Goal: Task Accomplishment & Management: Use online tool/utility

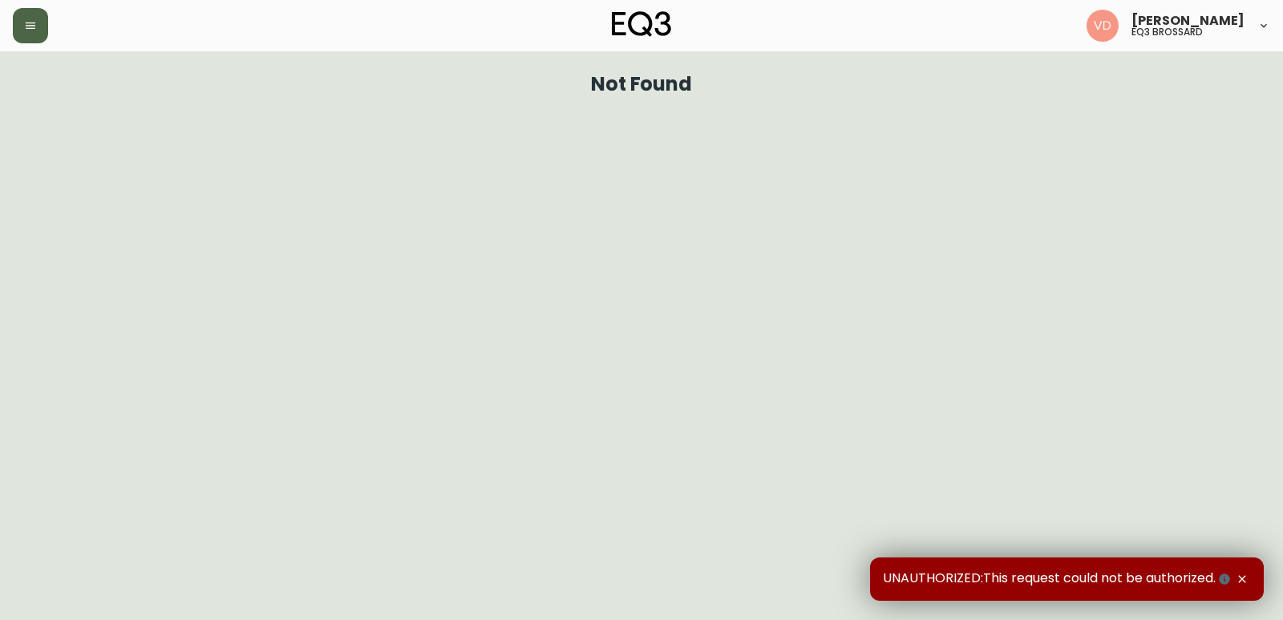
click at [23, 38] on button "button" at bounding box center [30, 25] width 35 height 35
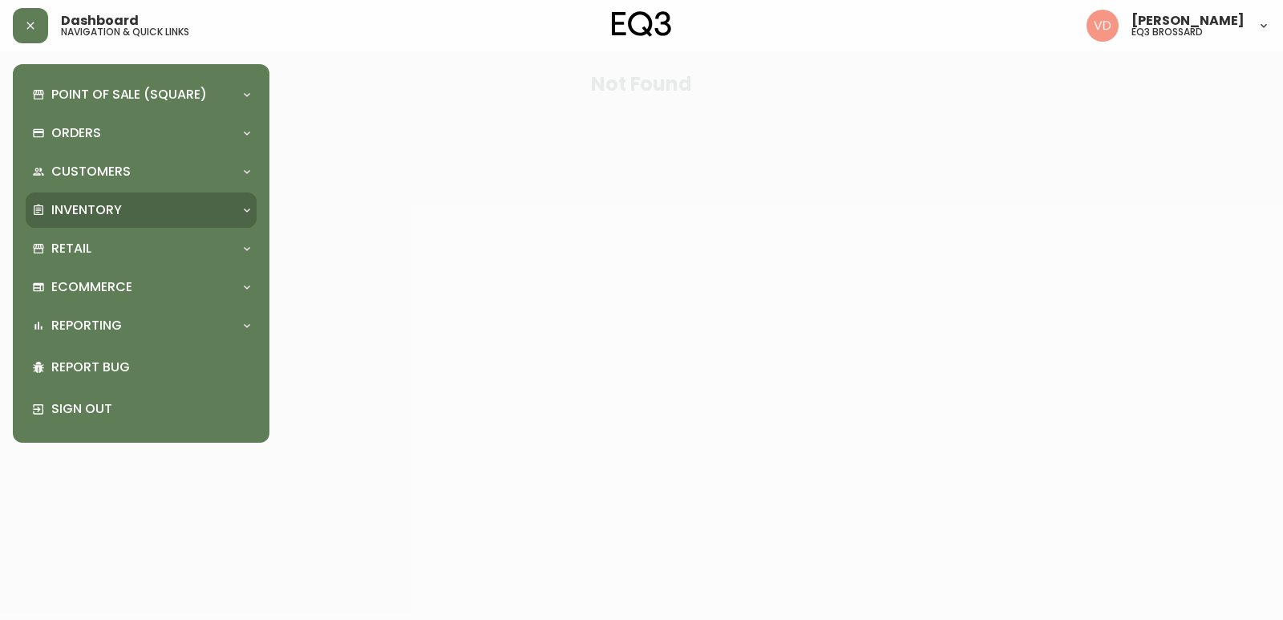
click at [158, 209] on div "Inventory" at bounding box center [133, 210] width 202 height 18
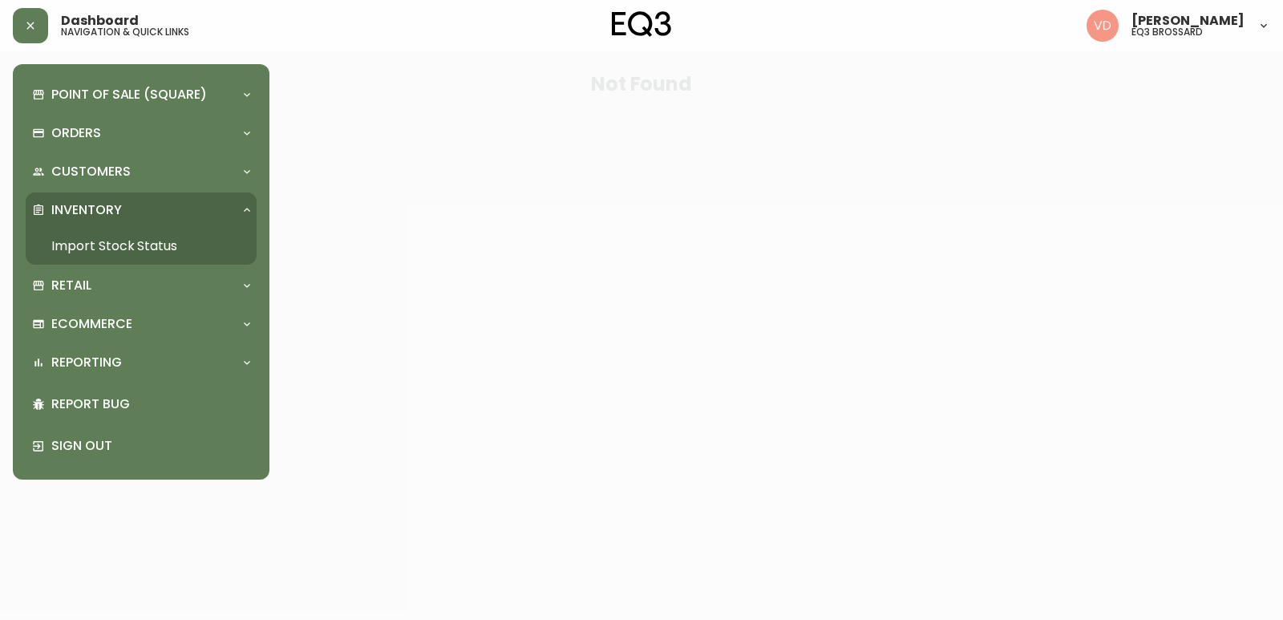
click at [158, 209] on div "Inventory" at bounding box center [133, 210] width 202 height 18
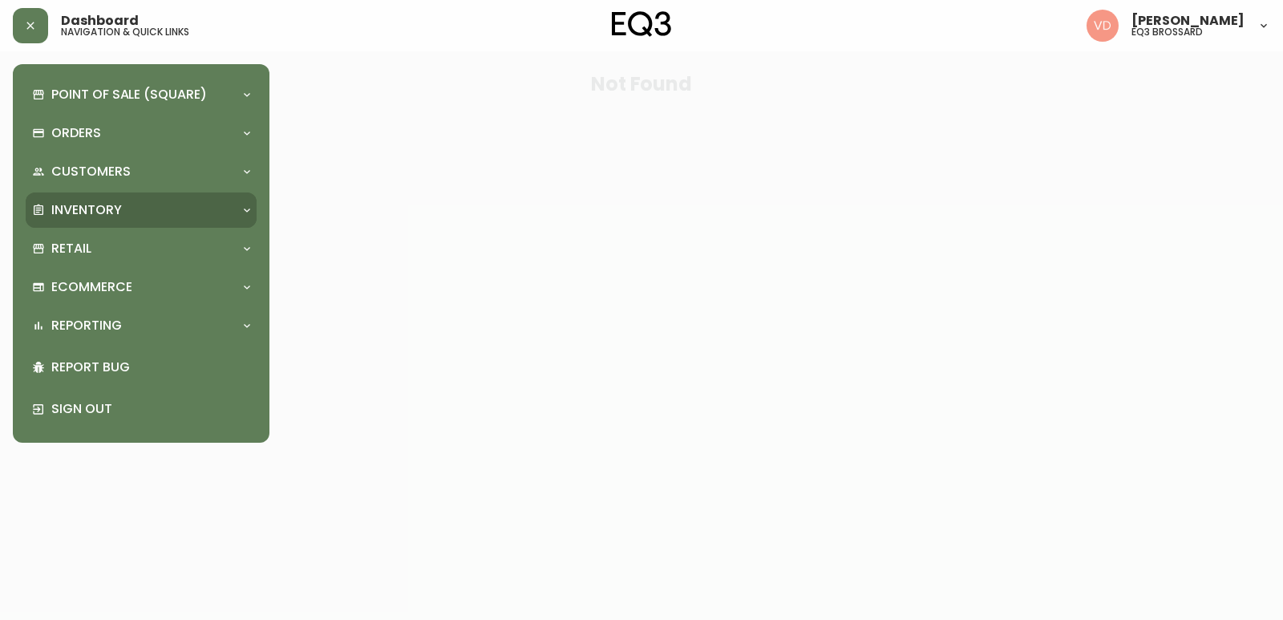
click at [156, 204] on div "Inventory" at bounding box center [133, 210] width 202 height 18
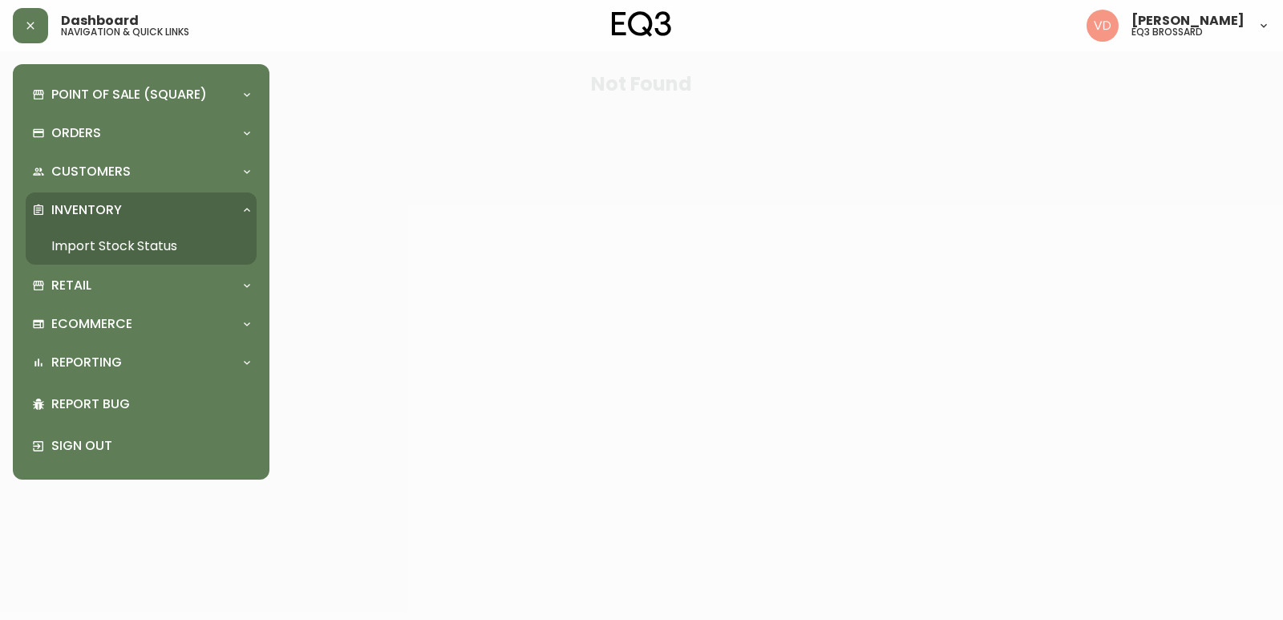
click at [154, 241] on link "Import Stock Status" at bounding box center [141, 246] width 231 height 37
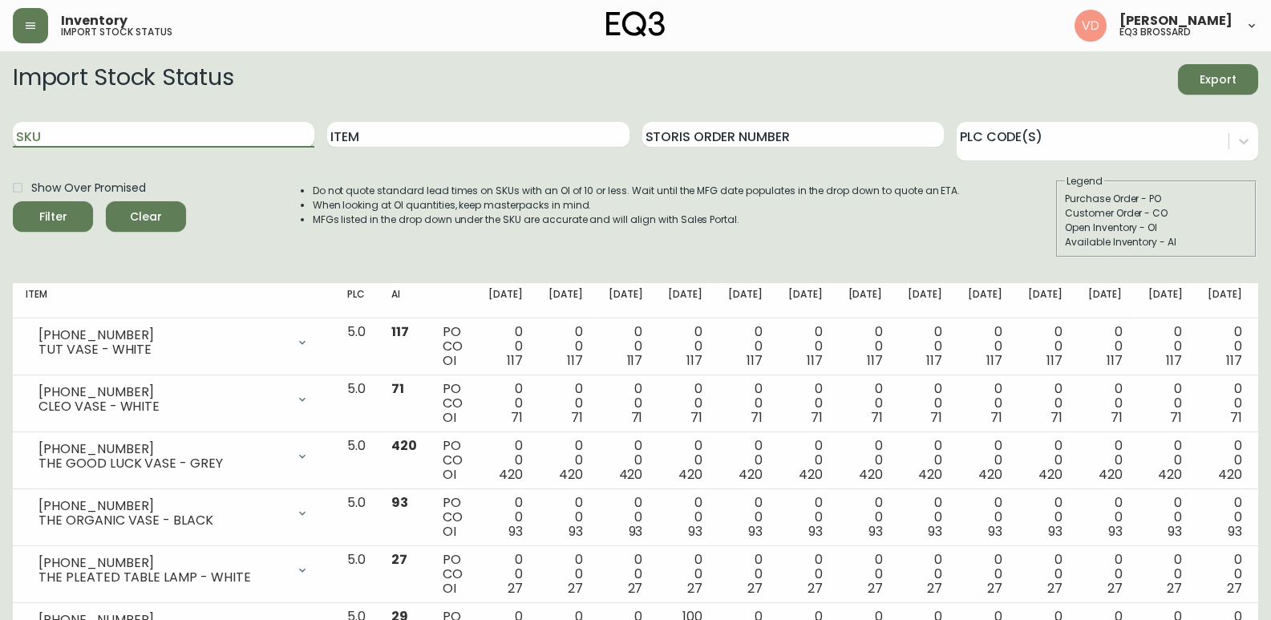
click at [204, 136] on input "SKU" at bounding box center [163, 135] width 301 height 26
paste input "[PHONE_NUMBER]"
type input "[PHONE_NUMBER]"
click at [13, 201] on button "Filter" at bounding box center [53, 216] width 80 height 30
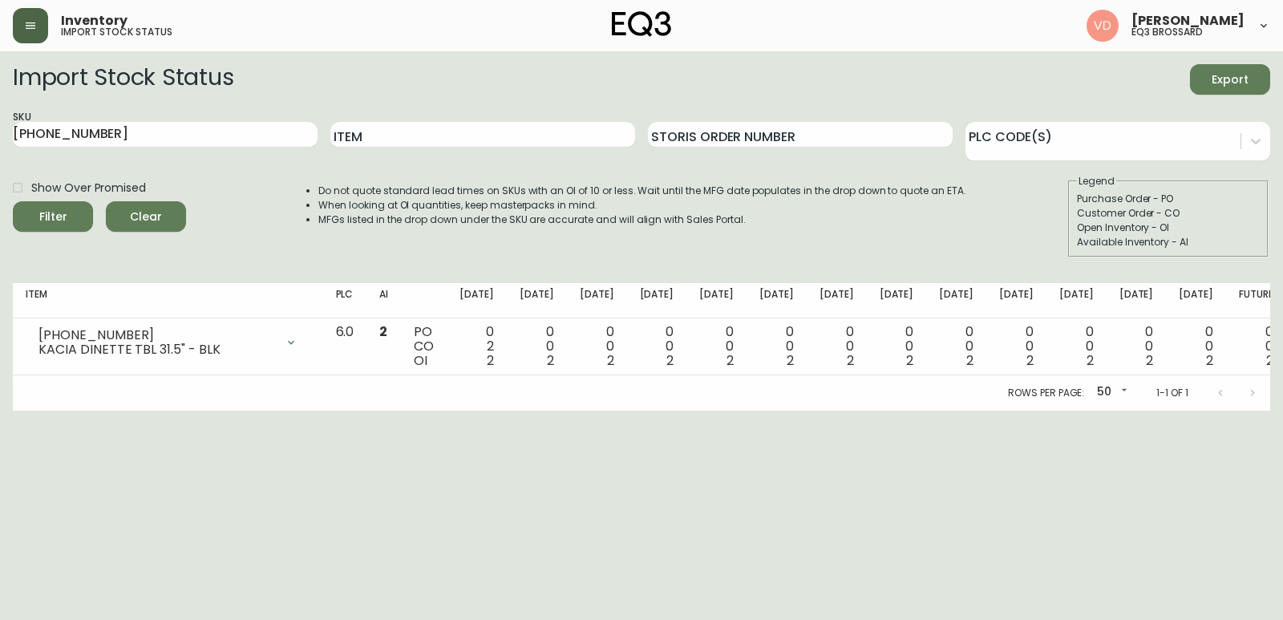
click at [36, 16] on button "button" at bounding box center [30, 25] width 35 height 35
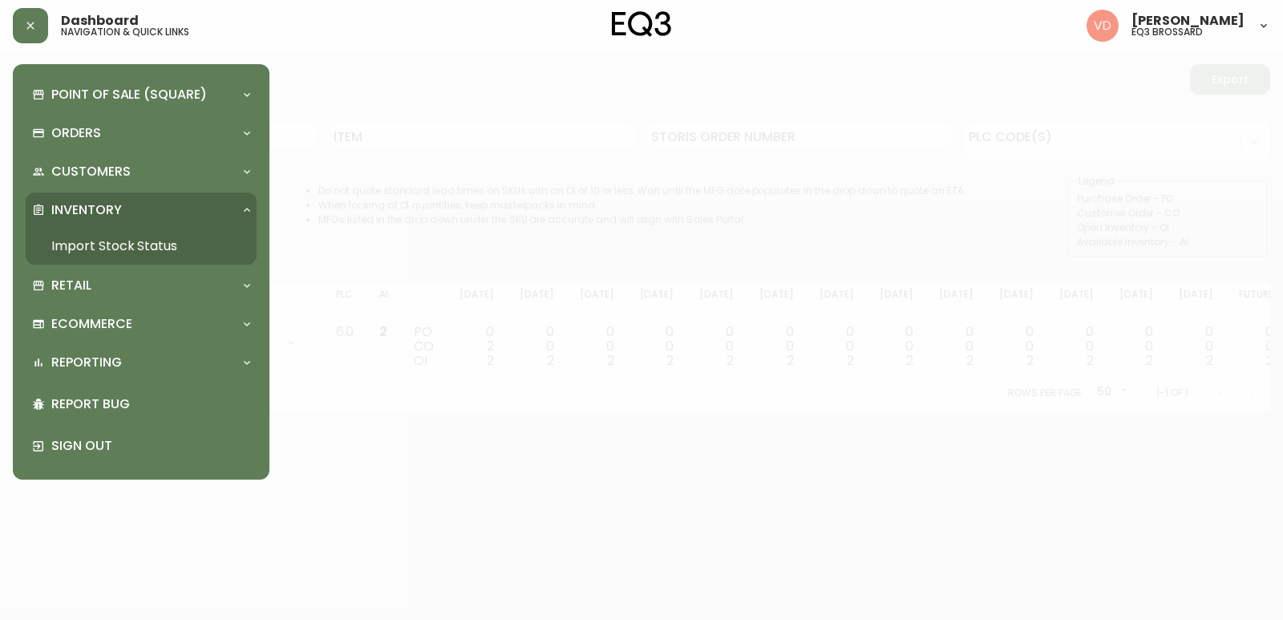
click at [105, 209] on p "Inventory" at bounding box center [86, 210] width 71 height 18
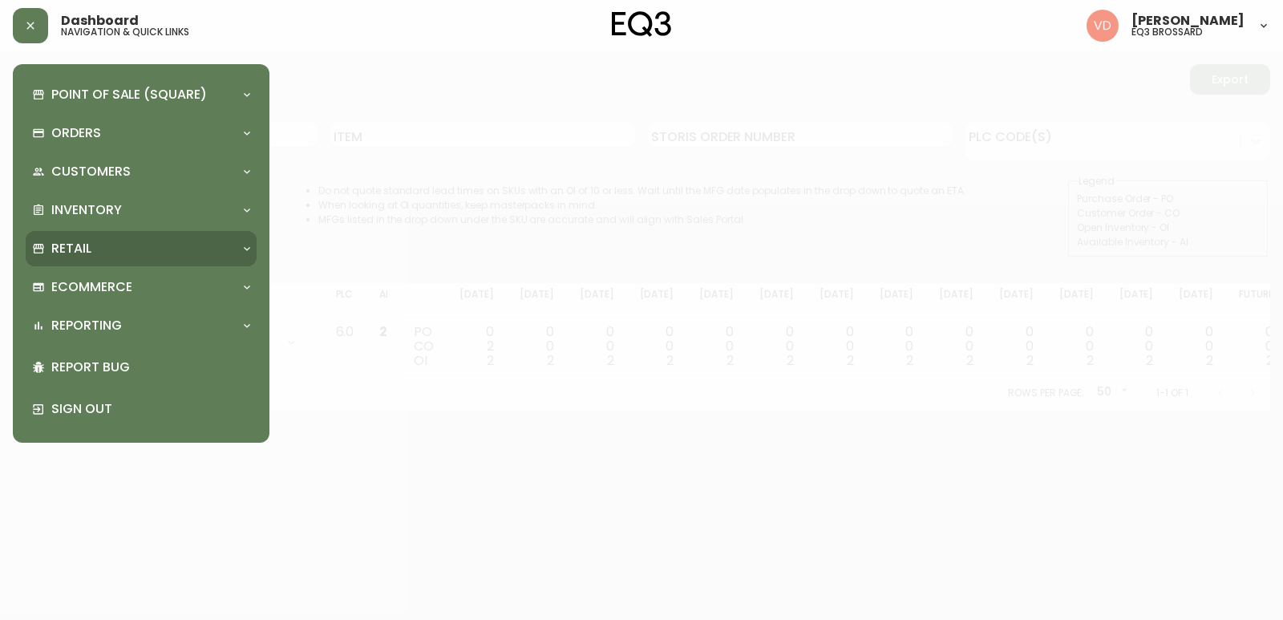
click at [113, 259] on div "Retail" at bounding box center [141, 248] width 231 height 35
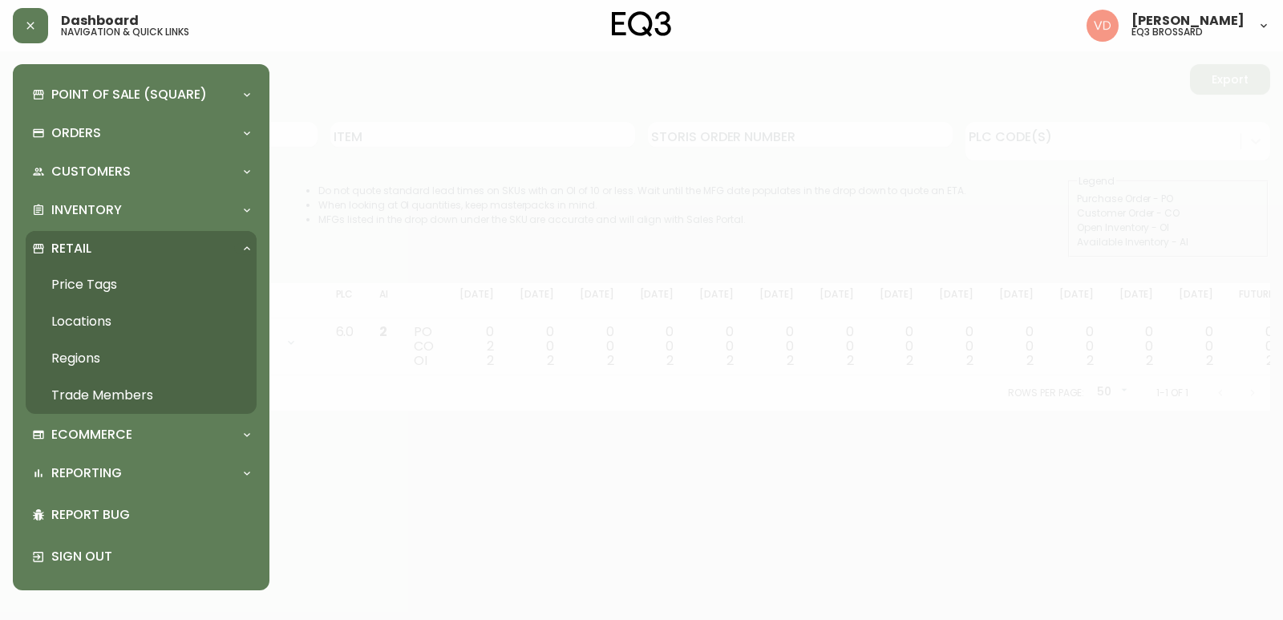
click at [95, 395] on link "Trade Members" at bounding box center [141, 395] width 231 height 37
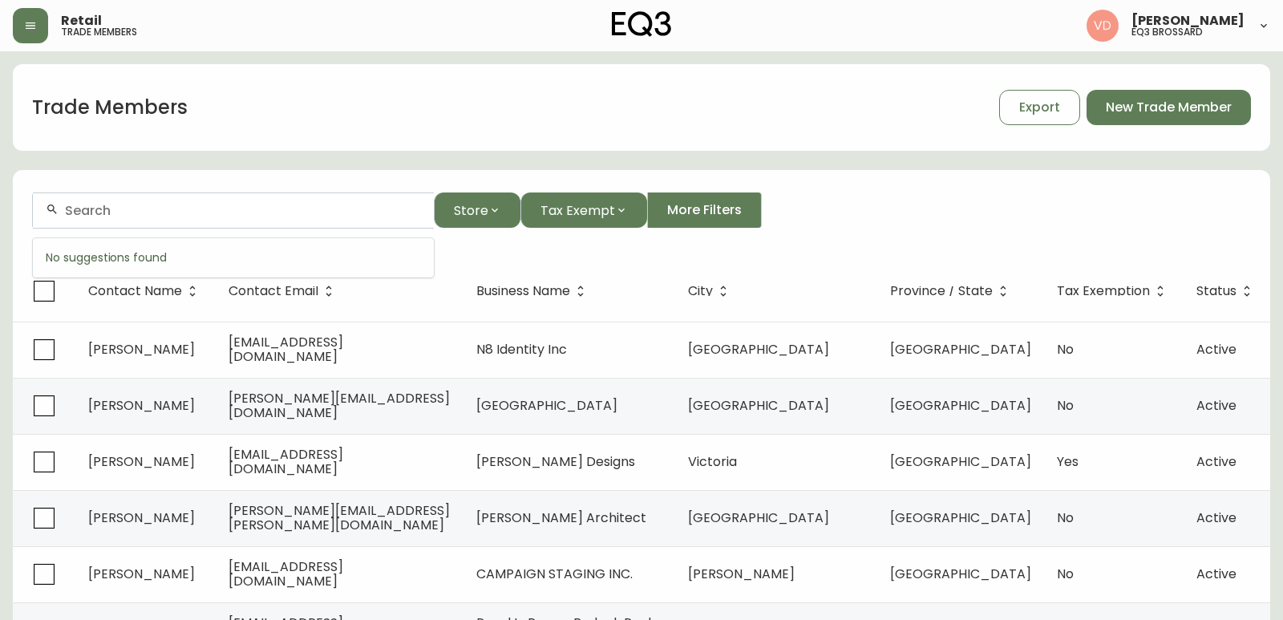
click at [177, 208] on input "text" at bounding box center [243, 210] width 356 height 15
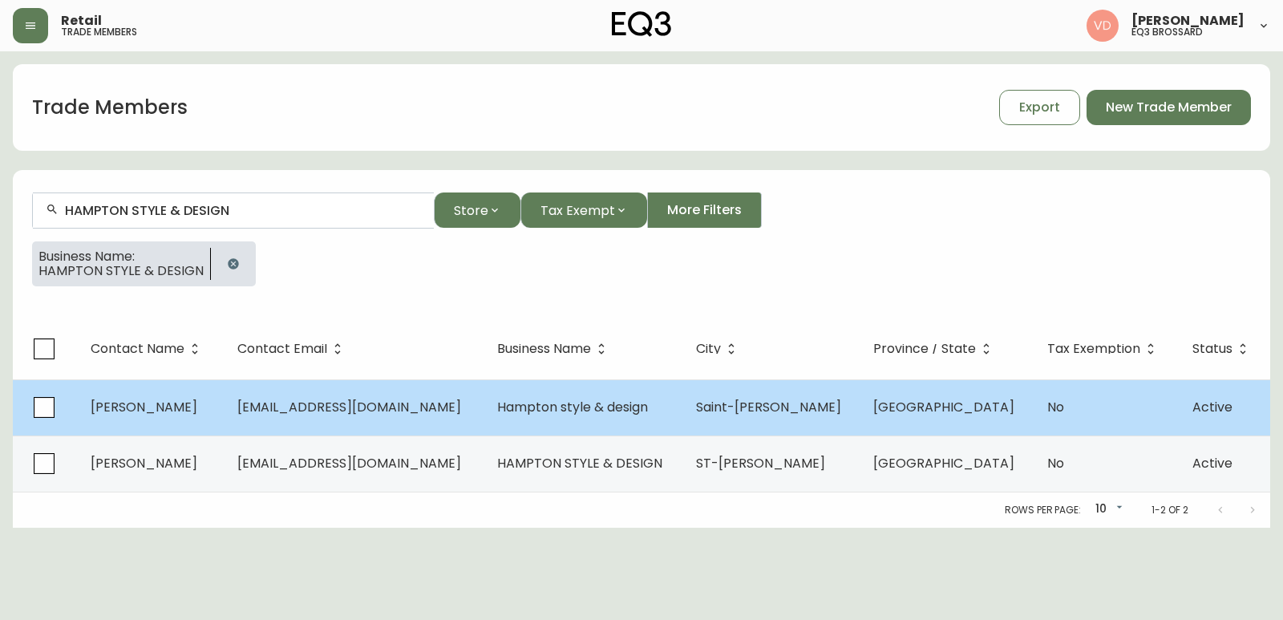
type input "HAMPTON STYLE & DESIGN"
click at [365, 426] on td "[EMAIL_ADDRESS][DOMAIN_NAME]" at bounding box center [354, 407] width 260 height 56
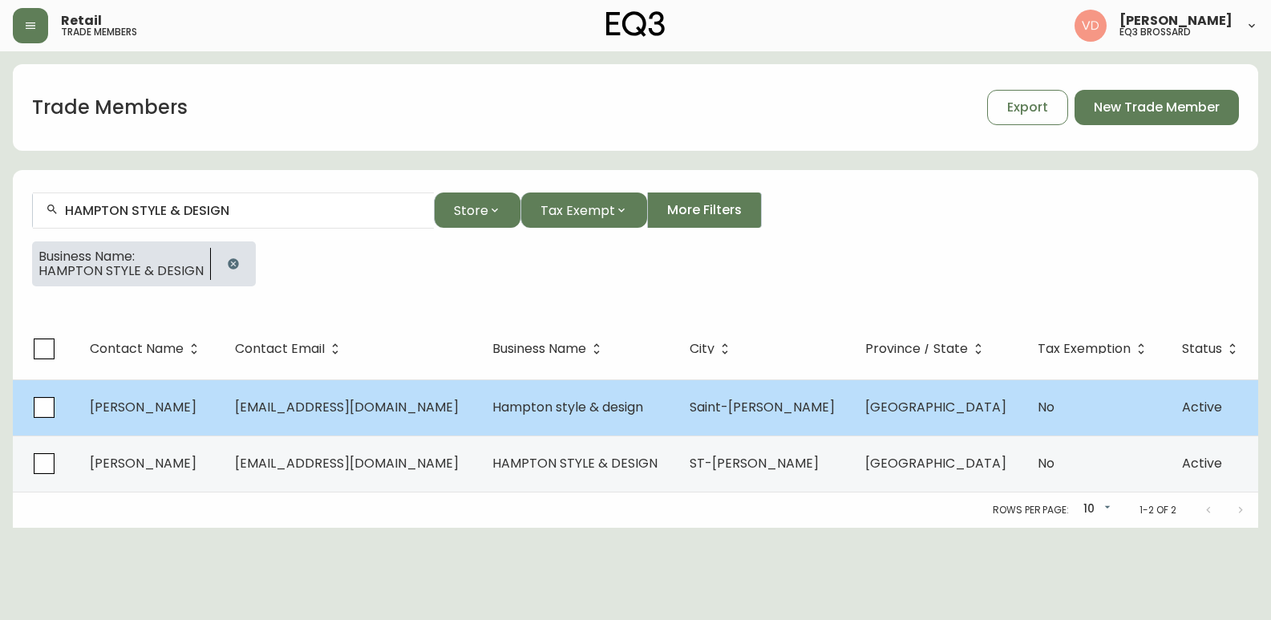
select select "QC"
select select "CA"
select select "CA_FR"
select select "Other"
select select "Interior Designer"
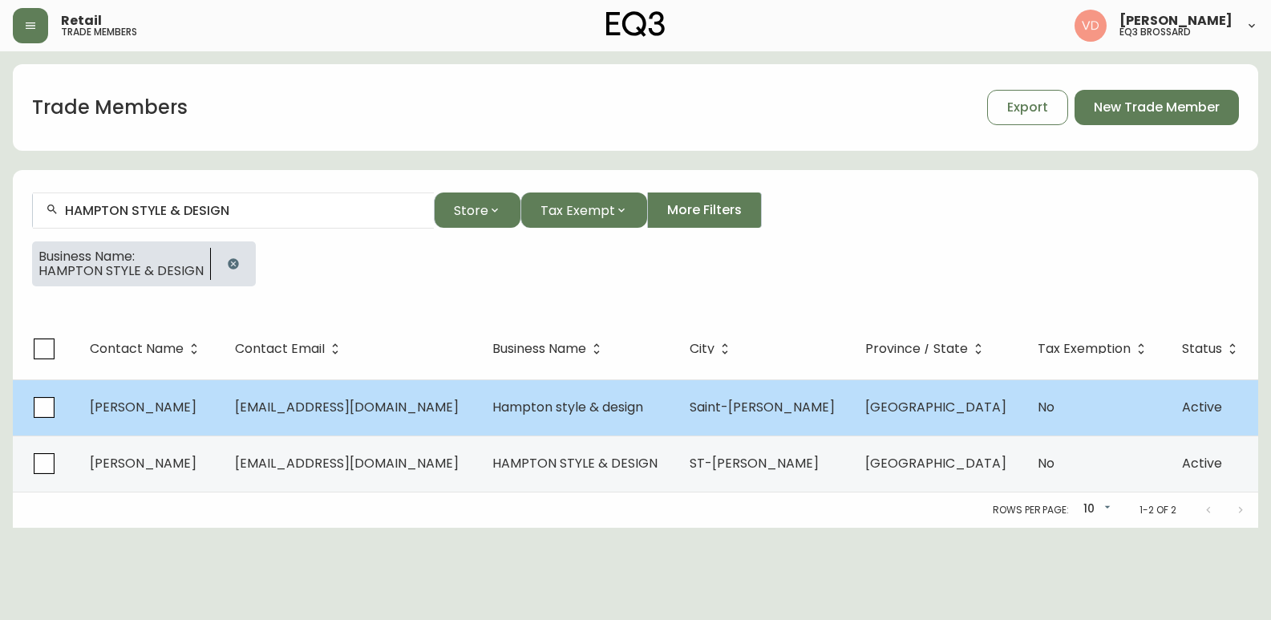
select select "false"
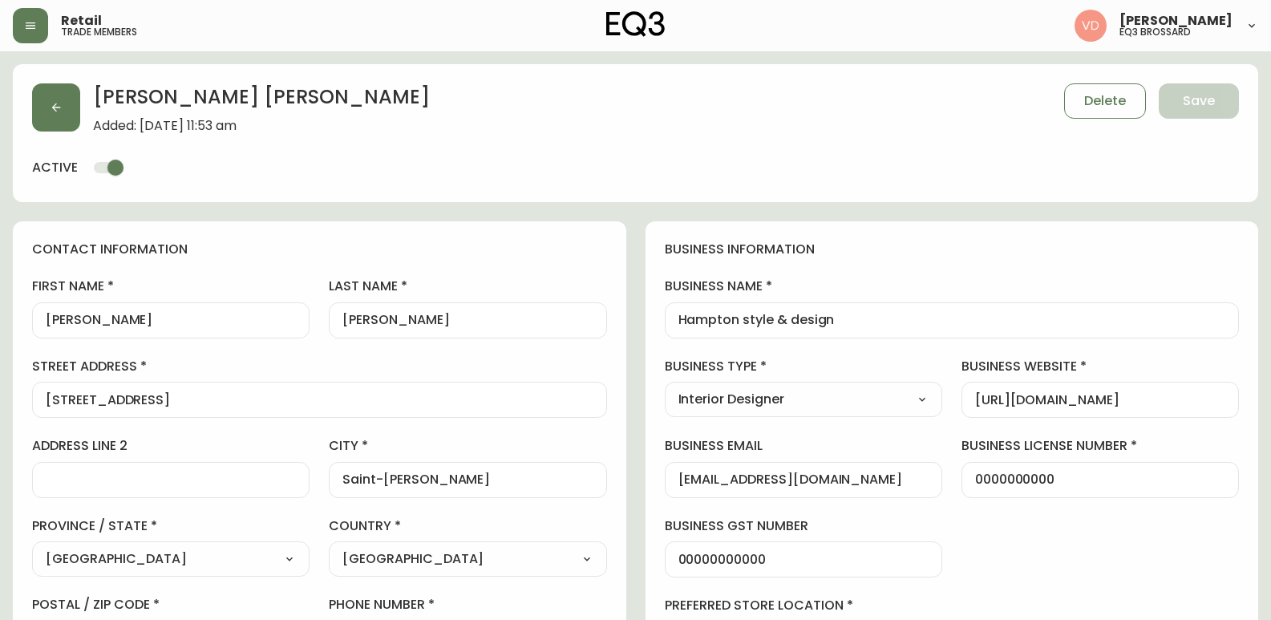
type input "EQ3 [GEOGRAPHIC_DATA] - [GEOGRAPHIC_DATA]"
select select "cjw10z96t00bn6gs0dfqi5bhz"
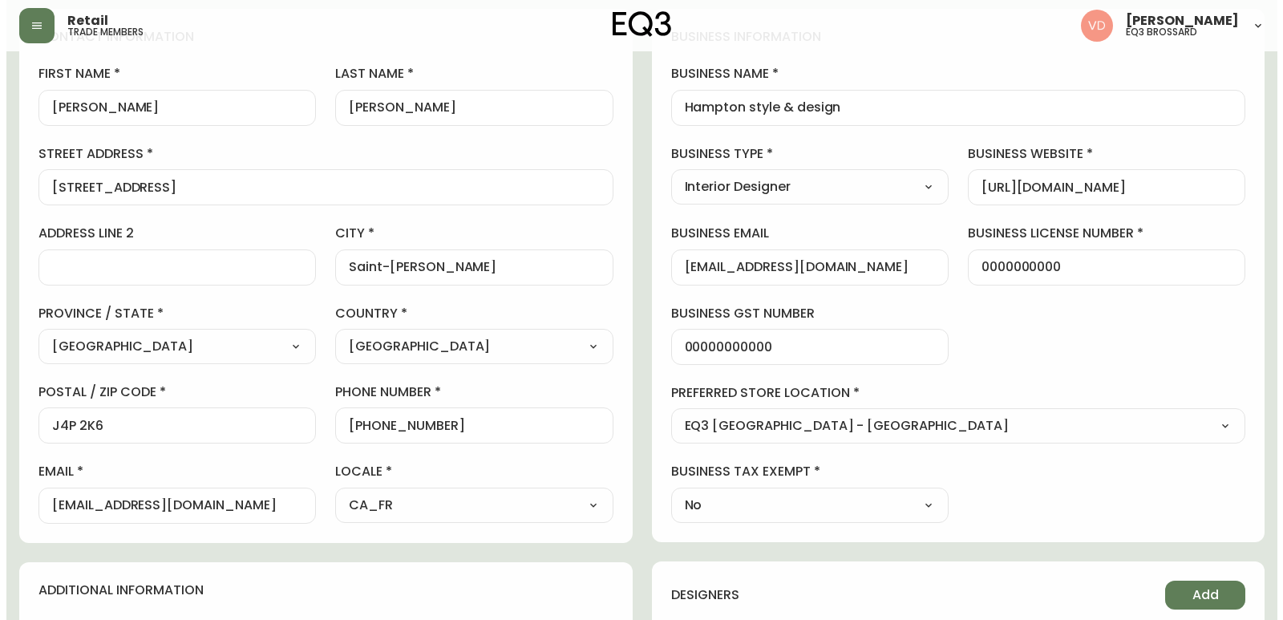
scroll to position [240, 0]
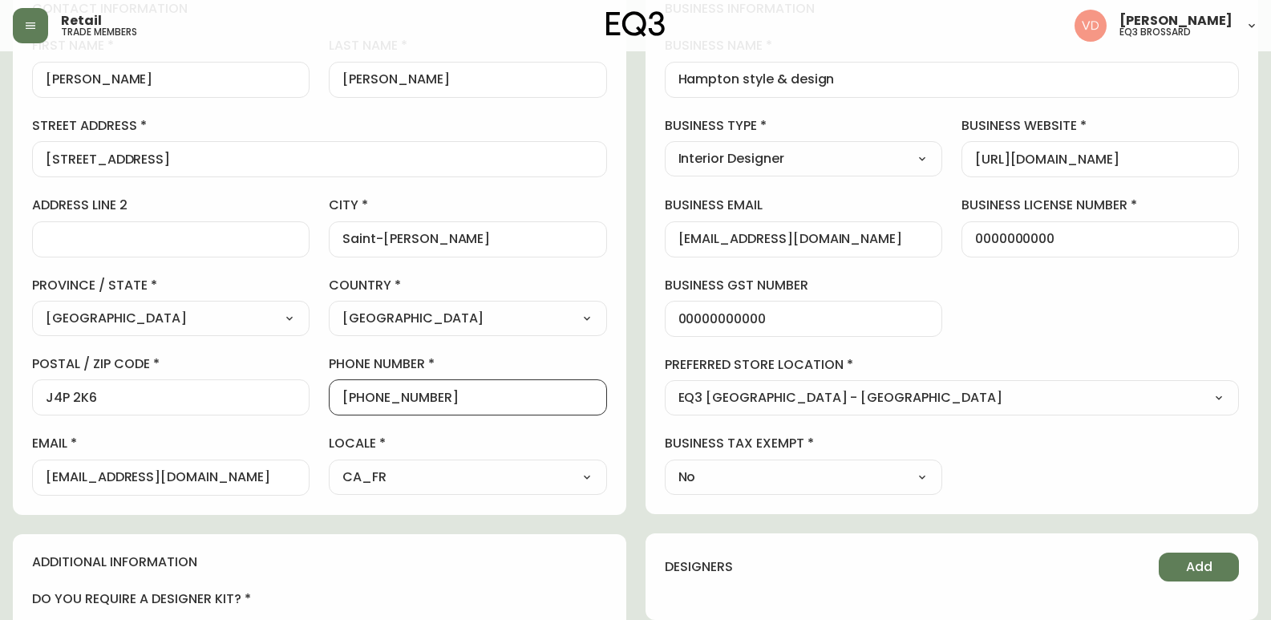
drag, startPoint x: 436, startPoint y: 403, endPoint x: 357, endPoint y: 398, distance: 79.6
click at [357, 398] on input "[PHONE_NUMBER]" at bounding box center [467, 397] width 250 height 15
drag, startPoint x: 1211, startPoint y: 299, endPoint x: 1191, endPoint y: 191, distance: 110.1
click at [1211, 299] on div "business information business name Hampton style & design business type Interio…" at bounding box center [951, 247] width 613 height 533
click at [41, 23] on button "button" at bounding box center [30, 25] width 35 height 35
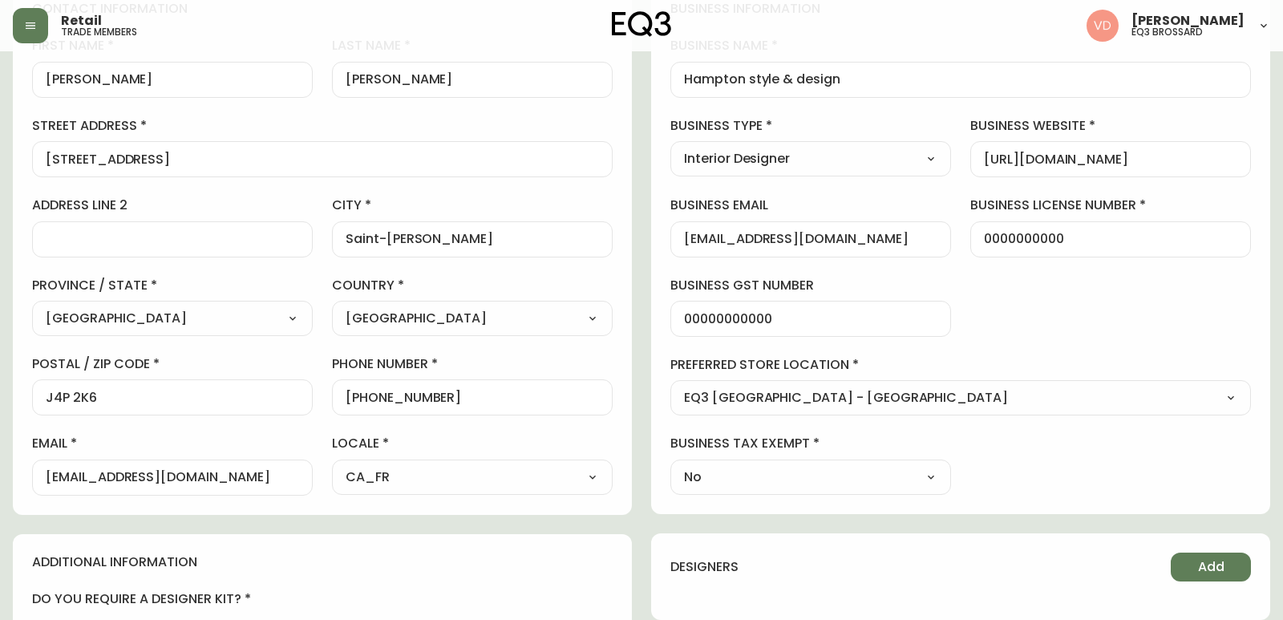
scroll to position [241, 0]
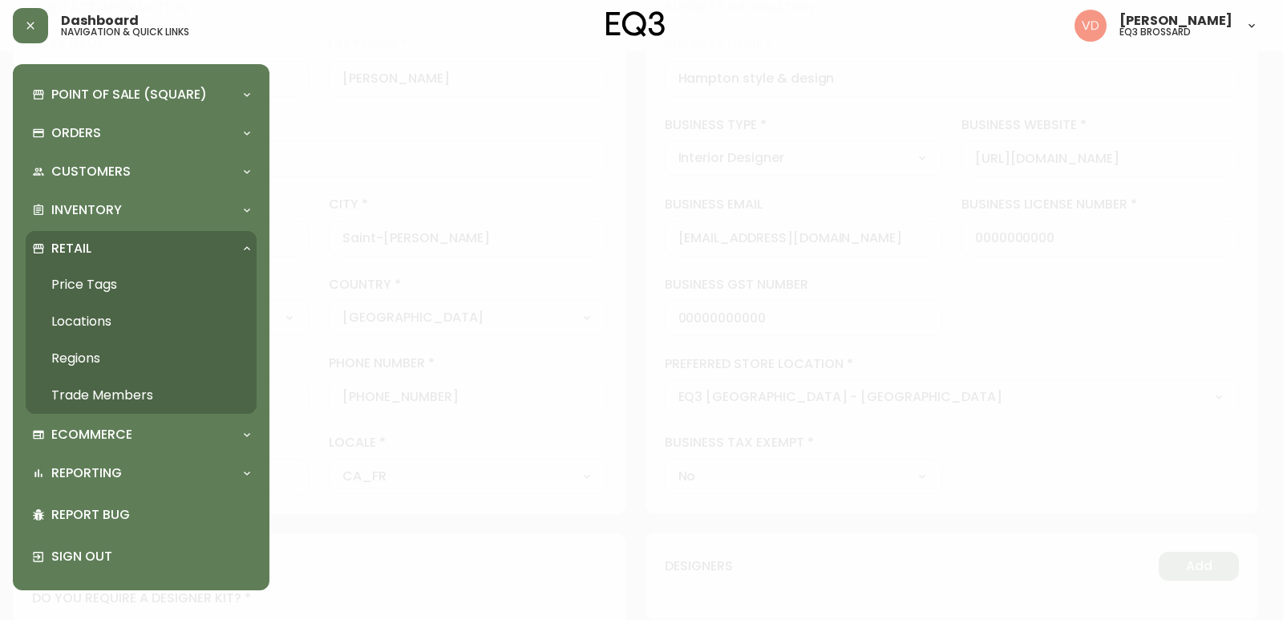
click at [119, 252] on div "Retail" at bounding box center [133, 249] width 202 height 18
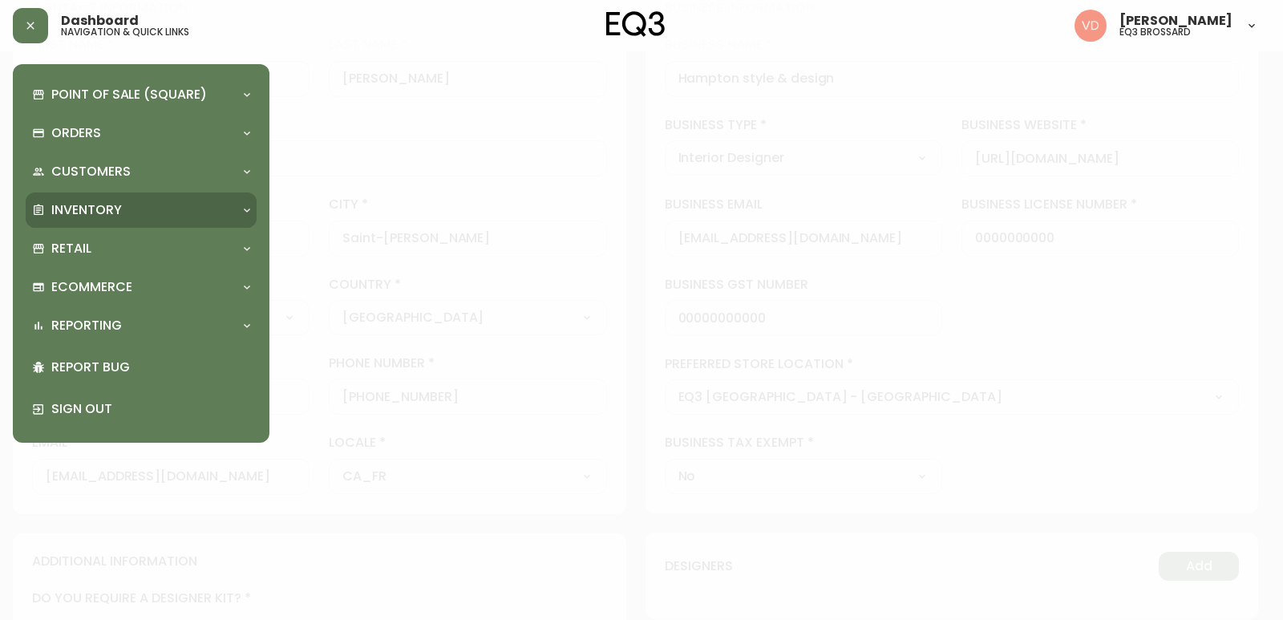
click at [123, 199] on div "Inventory" at bounding box center [141, 209] width 231 height 35
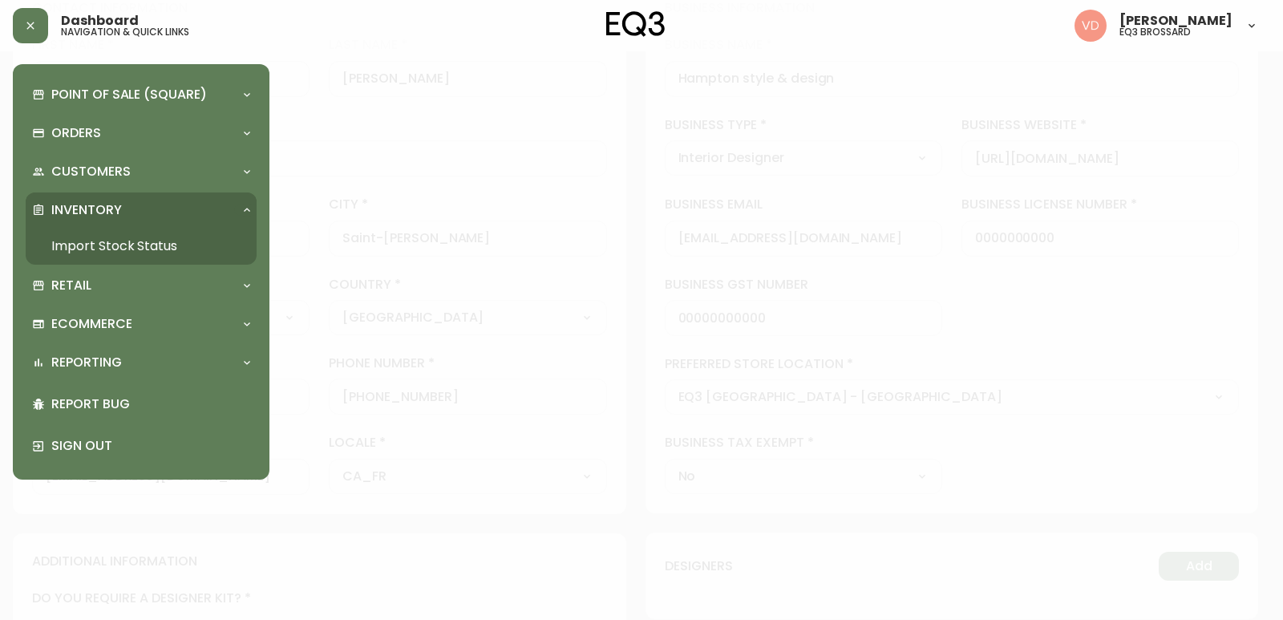
click at [127, 245] on link "Import Stock Status" at bounding box center [141, 246] width 231 height 37
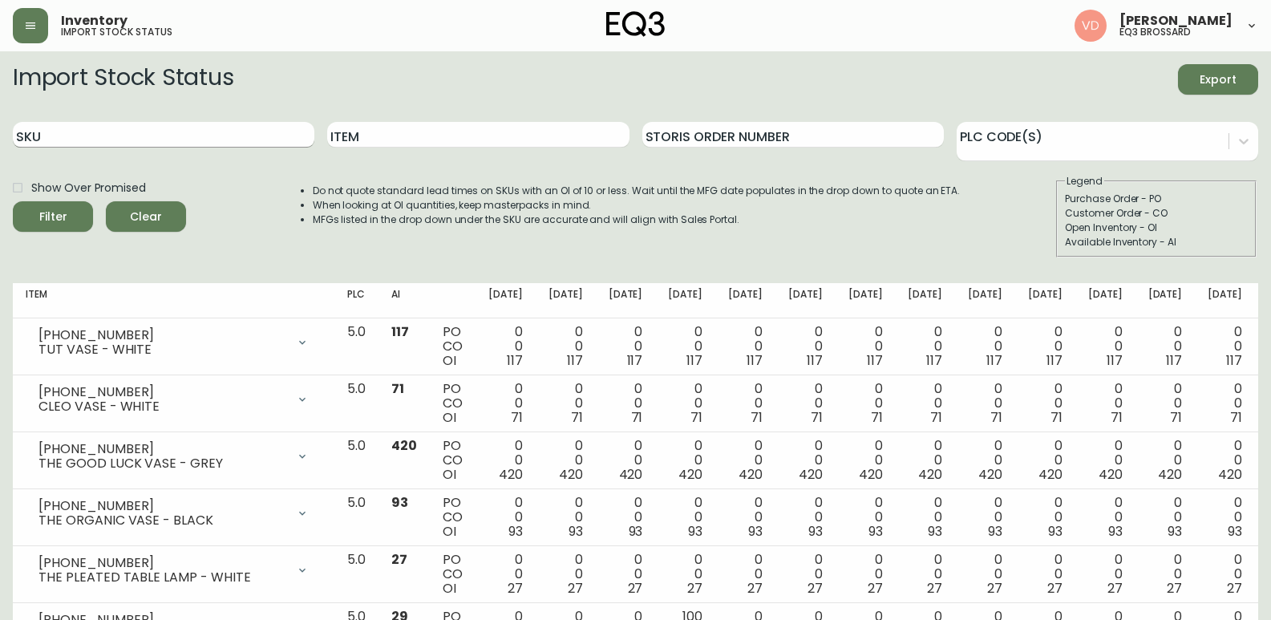
click at [190, 135] on input "SKU" at bounding box center [163, 135] width 301 height 26
paste input "[PHONE_NUMBER]"
click at [13, 201] on button "Filter" at bounding box center [53, 216] width 80 height 30
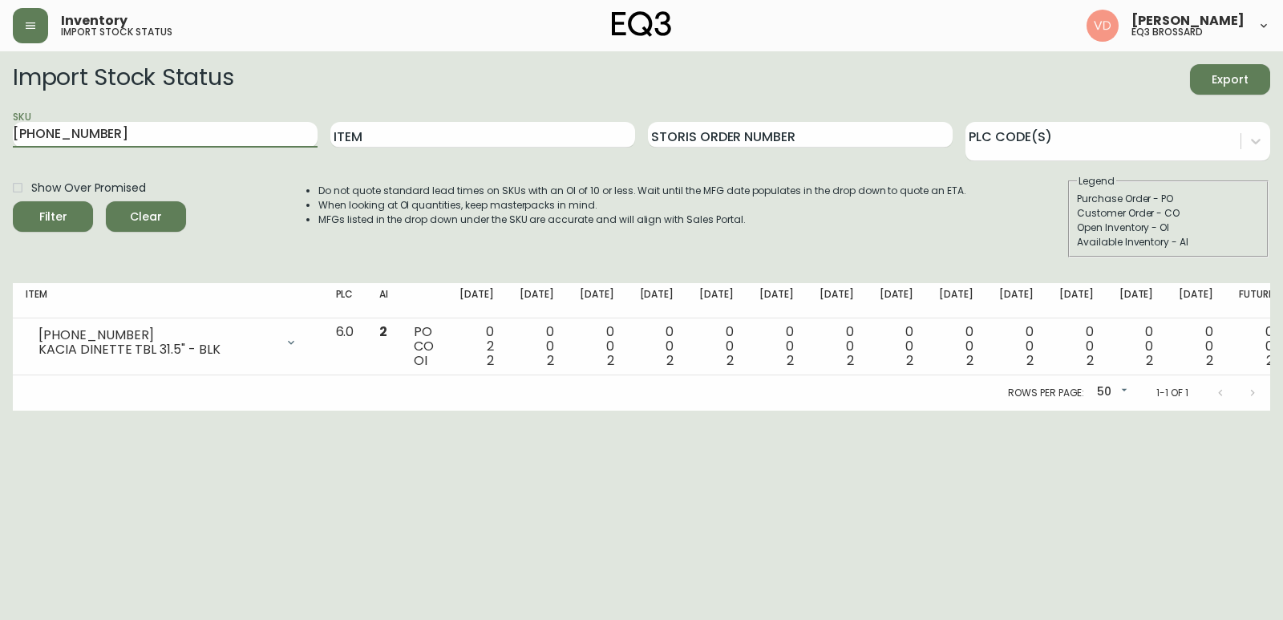
drag, startPoint x: 114, startPoint y: 141, endPoint x: 0, endPoint y: 276, distance: 176.3
click at [0, 279] on main "Import Stock Status Export SKU [PHONE_NUMBER] Item Storis Order Number PLC Code…" at bounding box center [641, 230] width 1283 height 359
paste input "[PHONE_NUMBER]"
type input "[PHONE_NUMBER]"
click at [13, 201] on button "Filter" at bounding box center [53, 216] width 80 height 30
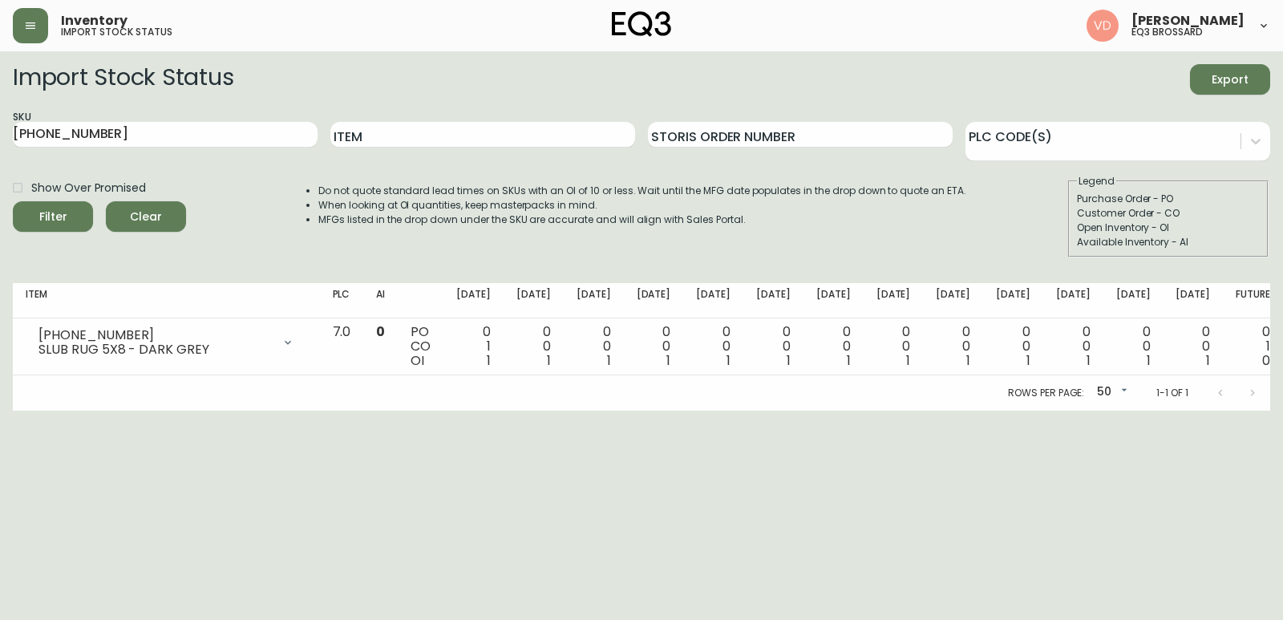
click at [87, 410] on html "Inventory import stock status [PERSON_NAME] eq3 [PERSON_NAME] Import Stock Stat…" at bounding box center [641, 205] width 1283 height 410
